Goal: Task Accomplishment & Management: Complete application form

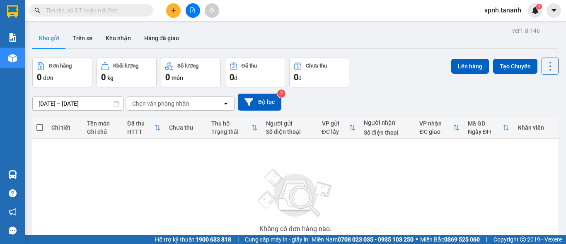
click at [175, 11] on icon "plus" at bounding box center [174, 10] width 6 height 6
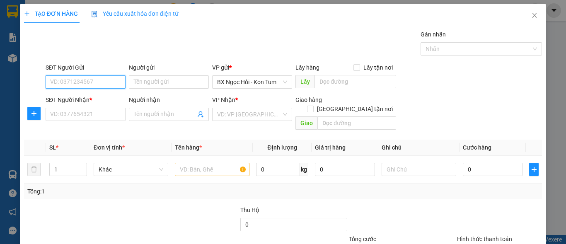
click at [89, 81] on input "SĐT Người Gửi" at bounding box center [86, 81] width 80 height 13
type input "0"
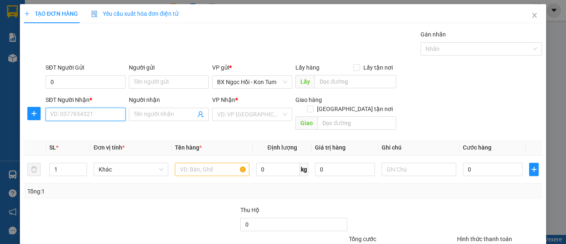
click at [76, 117] on input "SĐT Người Nhận *" at bounding box center [86, 114] width 80 height 13
type input "7"
type input "0779983181"
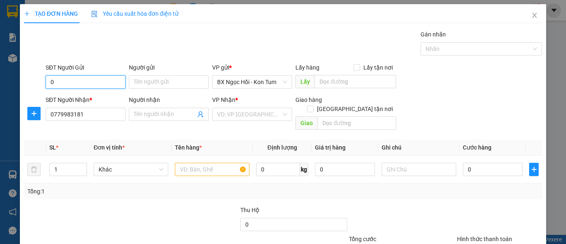
click at [83, 84] on input "0" at bounding box center [86, 81] width 80 height 13
type input "9"
type input "8562092302932"
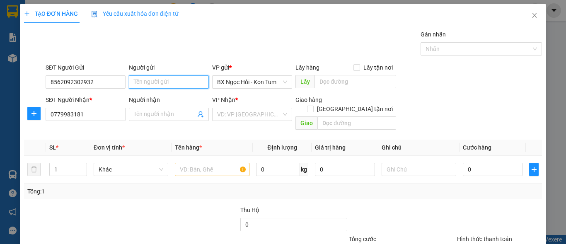
click at [193, 82] on input "Người gửi" at bounding box center [169, 81] width 80 height 13
type input "n"
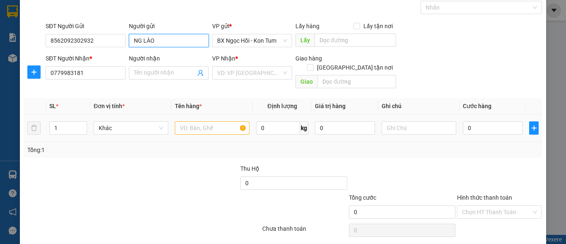
type input "NG LÀO"
click at [184, 121] on input "text" at bounding box center [212, 127] width 75 height 13
type input "X"
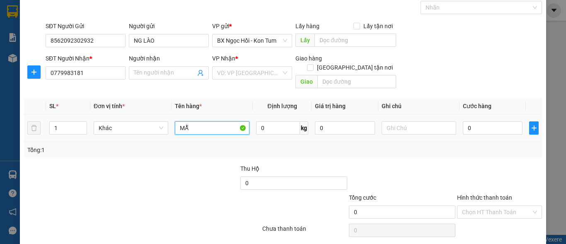
type input "M"
type input "D"
type input "ĐỒ KHÔ"
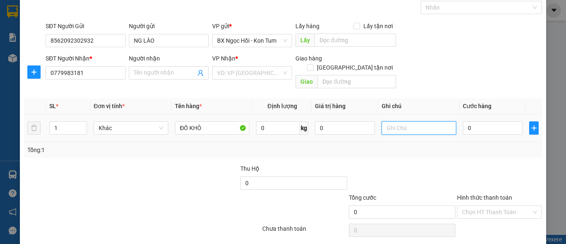
click at [391, 121] on input "text" at bounding box center [419, 127] width 75 height 13
type input "1TG"
click at [464, 206] on input "Hình thức thanh toán" at bounding box center [496, 212] width 69 height 12
click at [473, 121] on input "0" at bounding box center [493, 127] width 60 height 13
type input "05"
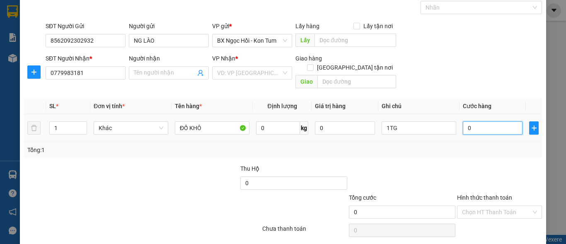
type input "5"
type input "050"
type input "50"
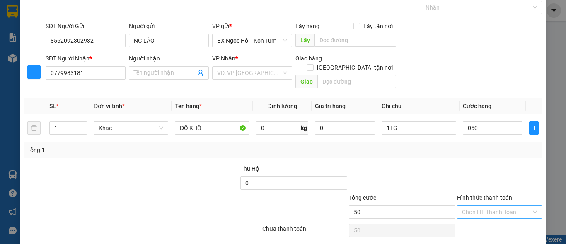
type input "50.000"
click at [466, 206] on input "Hình thức thanh toán" at bounding box center [496, 212] width 69 height 12
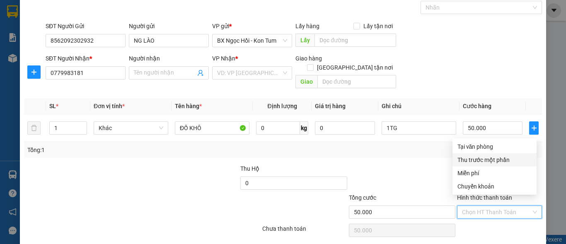
drag, startPoint x: 467, startPoint y: 155, endPoint x: 467, endPoint y: 150, distance: 4.2
click at [467, 153] on div "Thu trước một phần" at bounding box center [495, 159] width 84 height 13
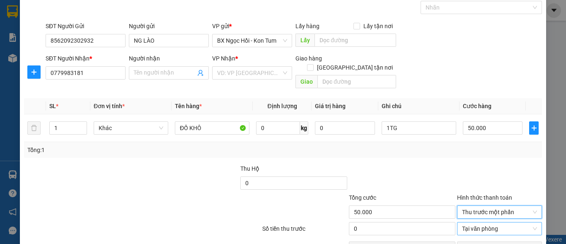
click at [474, 223] on span "Tại văn phòng" at bounding box center [499, 229] width 75 height 12
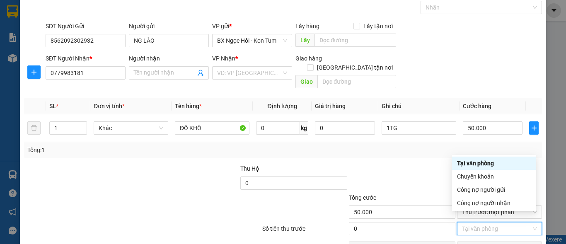
click at [473, 165] on div "Tại văn phòng" at bounding box center [494, 163] width 74 height 9
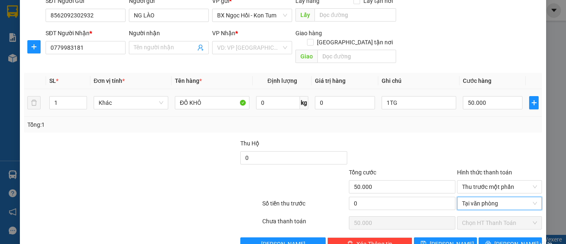
scroll to position [80, 0]
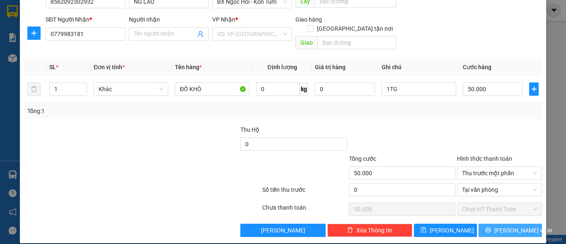
click at [491, 227] on icon "printer" at bounding box center [488, 230] width 6 height 6
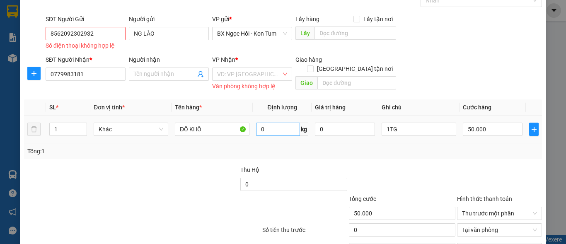
scroll to position [34, 0]
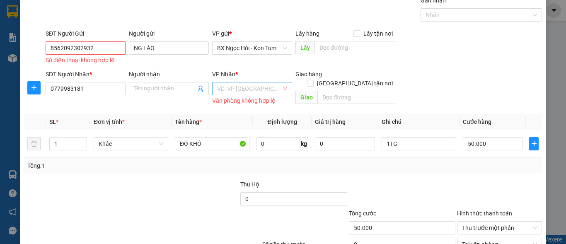
click at [251, 91] on input "search" at bounding box center [249, 88] width 64 height 12
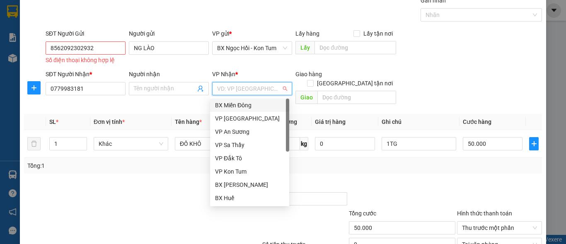
click at [251, 107] on div "BX Miền Đông" at bounding box center [249, 105] width 69 height 9
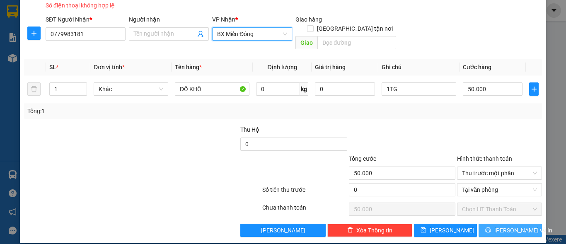
click at [505, 226] on span "[PERSON_NAME] và In" at bounding box center [523, 230] width 58 height 9
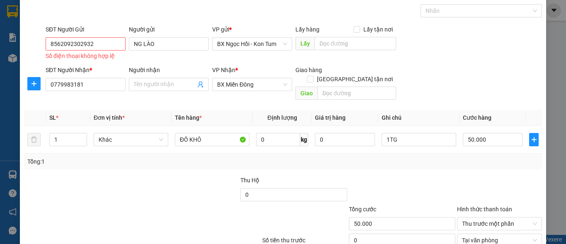
scroll to position [0, 0]
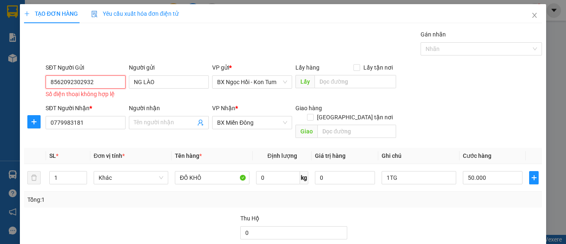
click at [58, 82] on input "8562092302932" at bounding box center [86, 81] width 80 height 13
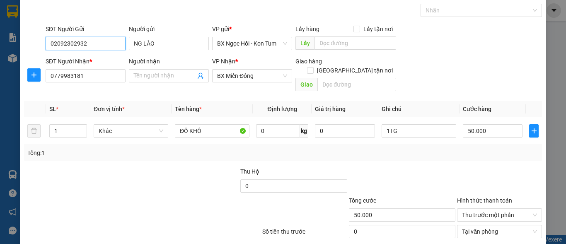
scroll to position [80, 0]
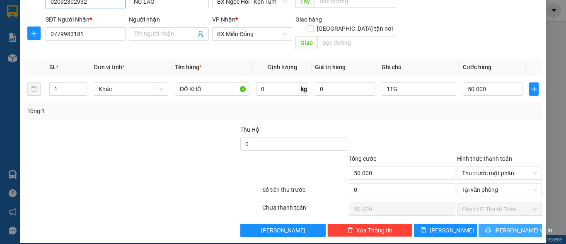
type input "02092302932"
drag, startPoint x: 501, startPoint y: 220, endPoint x: 431, endPoint y: 96, distance: 142.0
click at [501, 226] on span "[PERSON_NAME] và In" at bounding box center [523, 230] width 58 height 9
drag, startPoint x: 518, startPoint y: 220, endPoint x: 505, endPoint y: 215, distance: 13.6
click at [516, 226] on span "[PERSON_NAME] và In" at bounding box center [523, 230] width 58 height 9
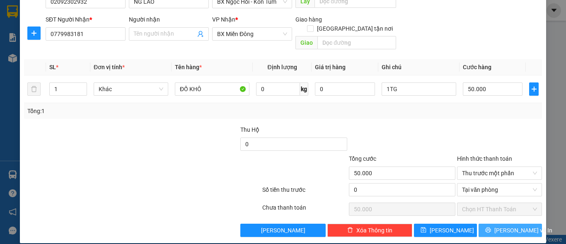
click at [515, 226] on span "[PERSON_NAME] và In" at bounding box center [523, 230] width 58 height 9
click at [476, 167] on span "Thu trước một phần" at bounding box center [499, 173] width 75 height 12
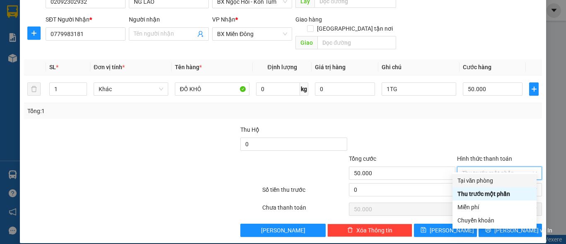
click at [476, 181] on div "Tại văn phòng" at bounding box center [495, 180] width 74 height 9
type input "0"
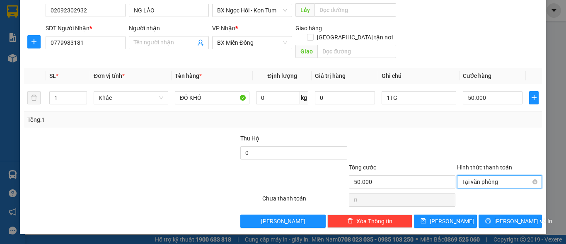
scroll to position [63, 0]
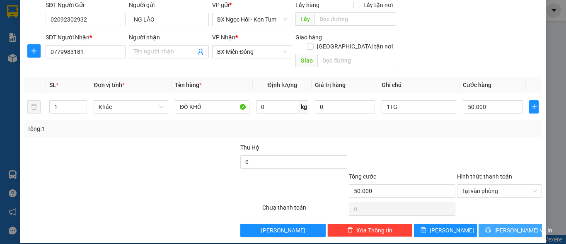
click at [497, 224] on button "[PERSON_NAME] và In" at bounding box center [510, 230] width 63 height 13
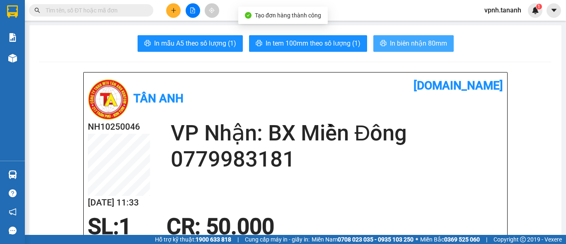
click at [397, 42] on span "In biên nhận 80mm" at bounding box center [418, 43] width 57 height 10
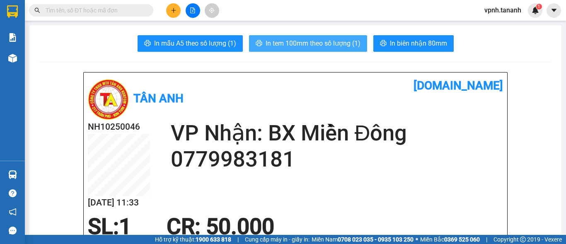
click at [339, 44] on span "In tem 100mm theo số lượng (1)" at bounding box center [313, 43] width 95 height 10
click at [320, 43] on span "In tem 100mm theo số lượng (1)" at bounding box center [313, 43] width 95 height 10
